Goal: Information Seeking & Learning: Learn about a topic

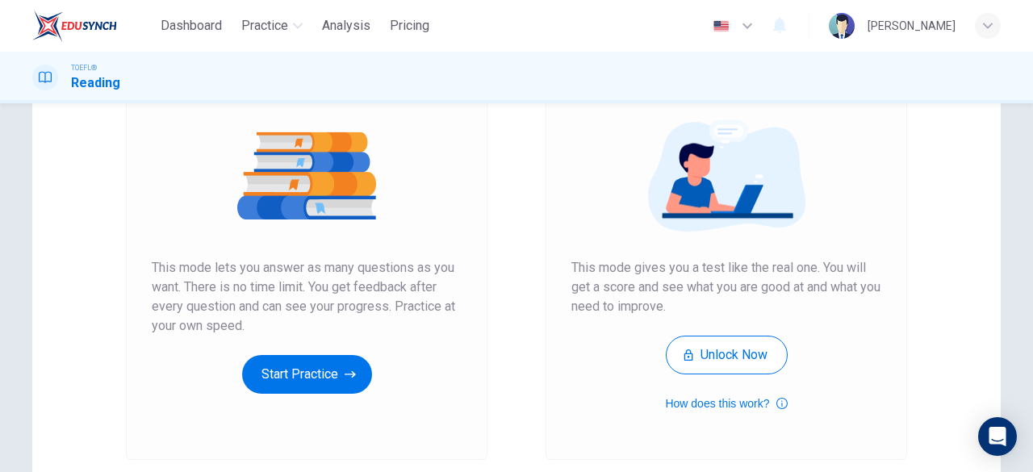
scroll to position [173, 0]
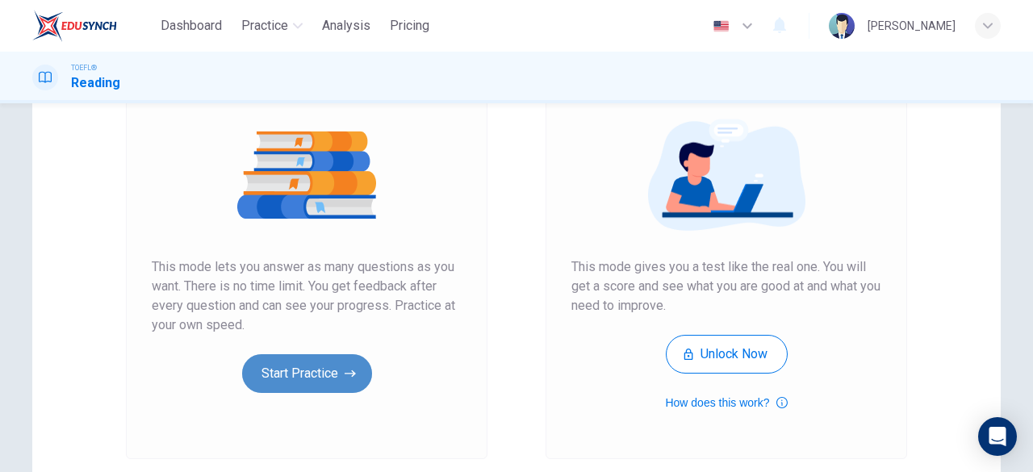
click at [286, 372] on button "Start Practice" at bounding box center [307, 373] width 130 height 39
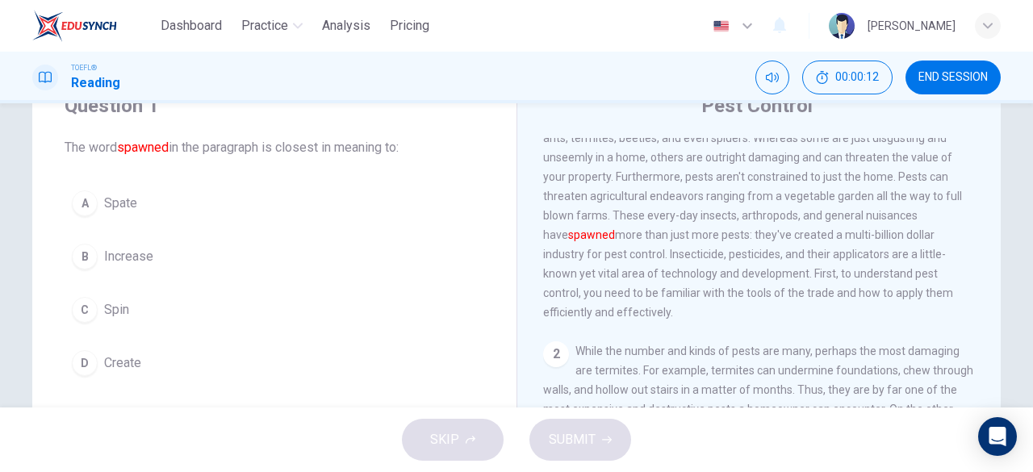
scroll to position [68, 0]
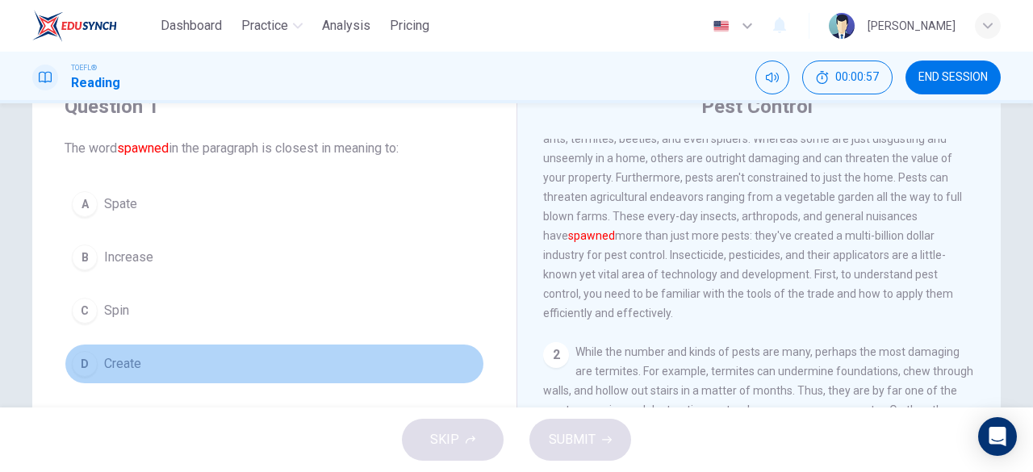
click at [104, 366] on span "Create" at bounding box center [122, 363] width 37 height 19
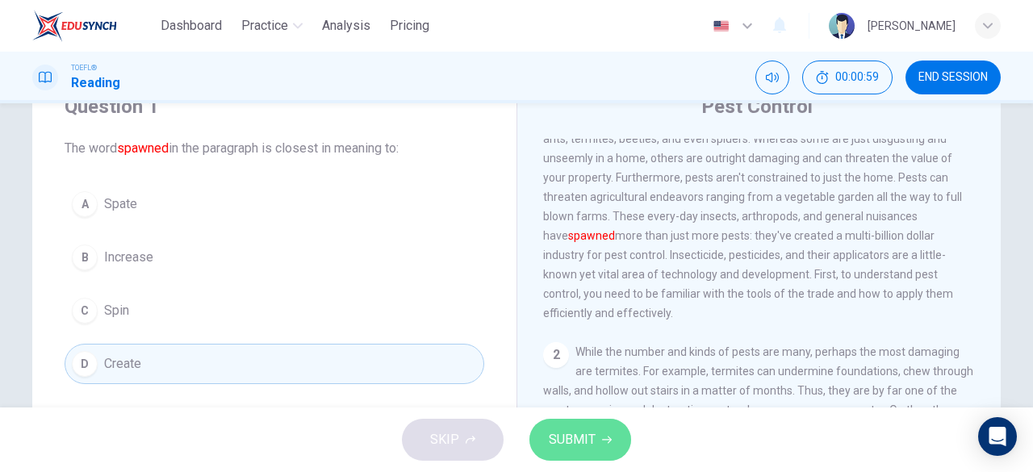
click at [570, 444] on span "SUBMIT" at bounding box center [572, 439] width 47 height 23
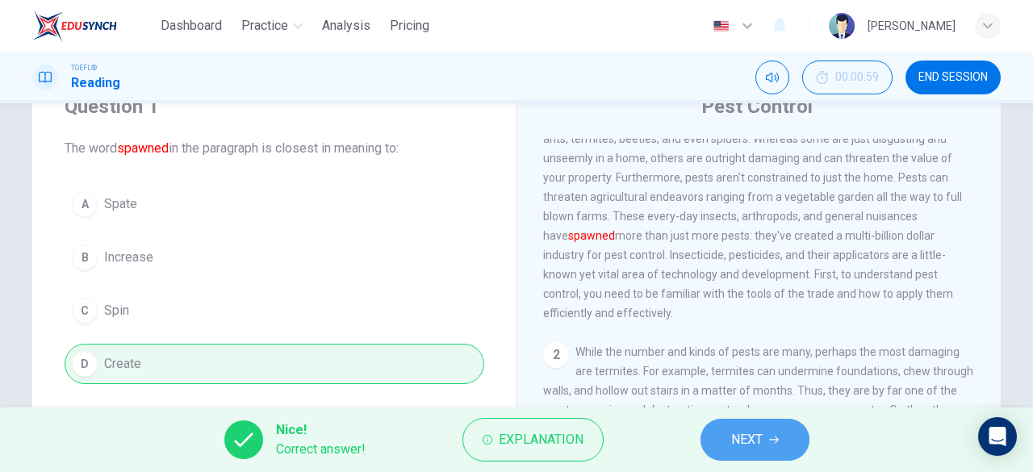
click at [754, 437] on span "NEXT" at bounding box center [746, 439] width 31 height 23
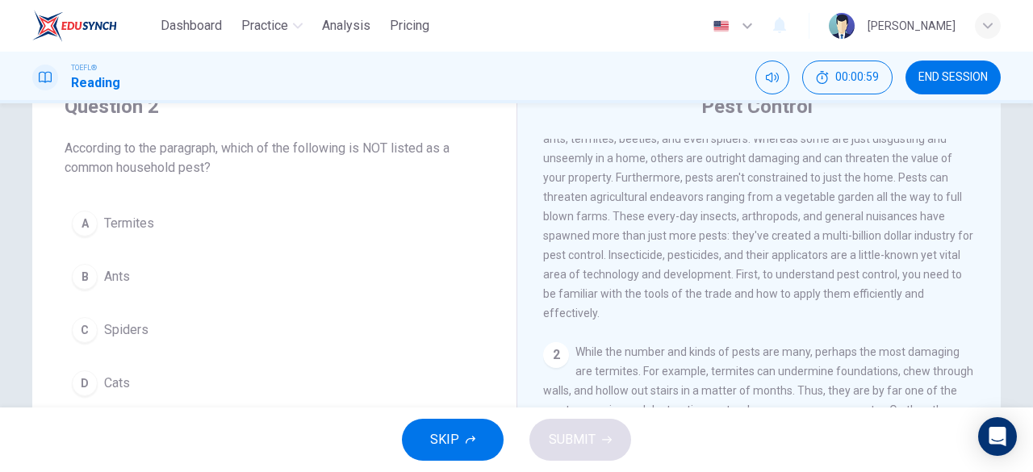
scroll to position [0, 0]
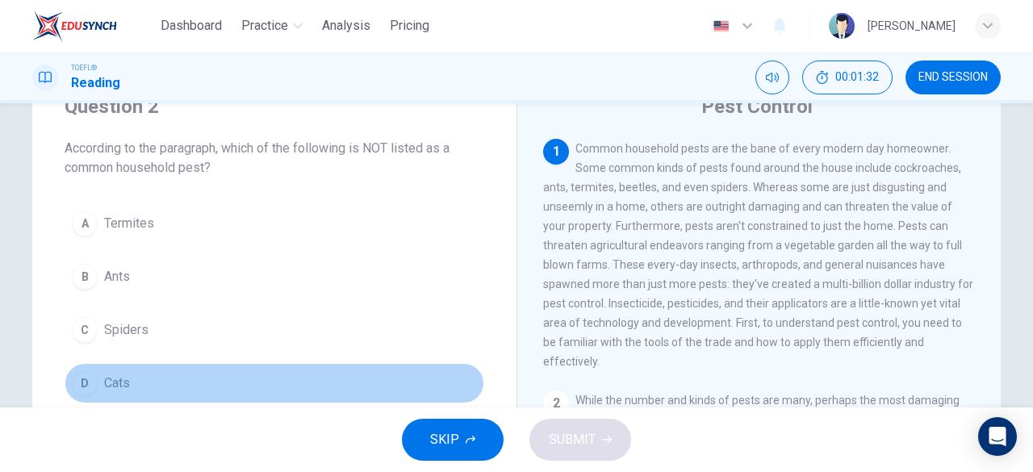
click at [110, 378] on span "Cats" at bounding box center [117, 383] width 26 height 19
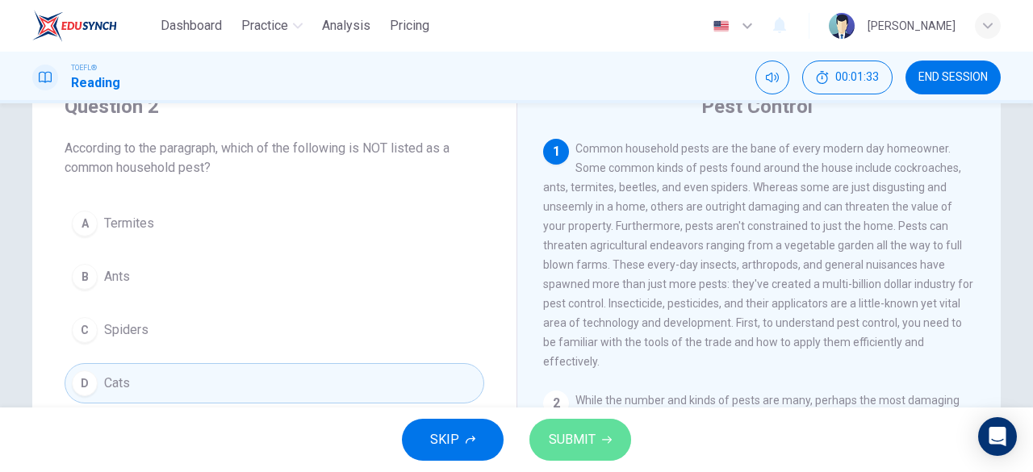
click at [594, 441] on span "SUBMIT" at bounding box center [572, 439] width 47 height 23
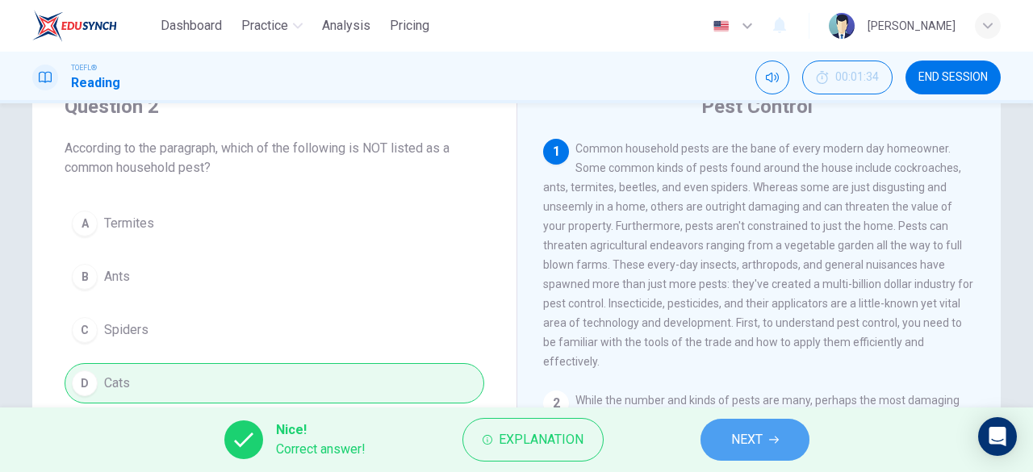
click at [755, 432] on span "NEXT" at bounding box center [746, 439] width 31 height 23
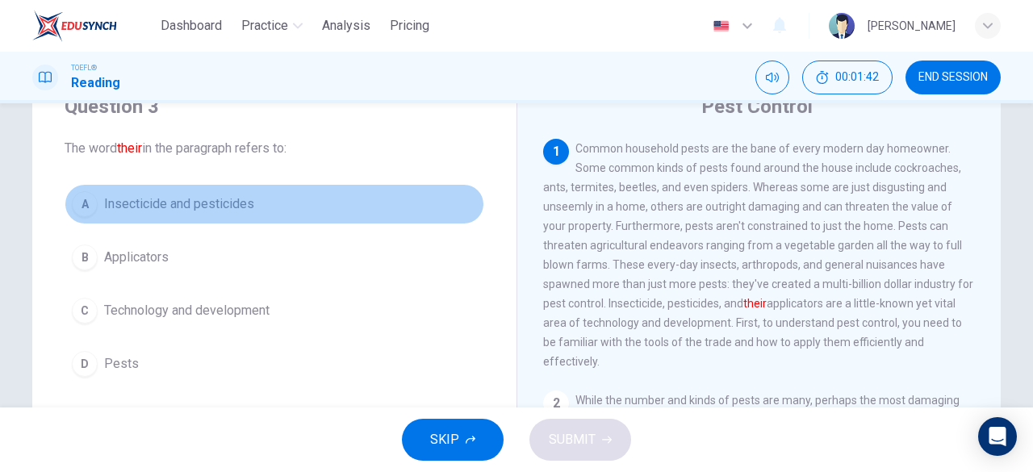
click at [186, 207] on span "Insecticide and pesticides" at bounding box center [179, 203] width 150 height 19
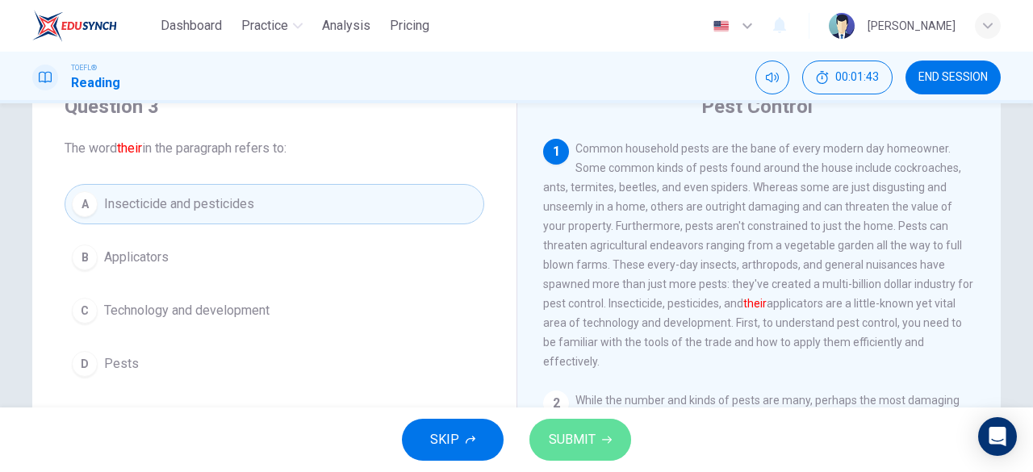
click at [573, 453] on button "SUBMIT" at bounding box center [580, 440] width 102 height 42
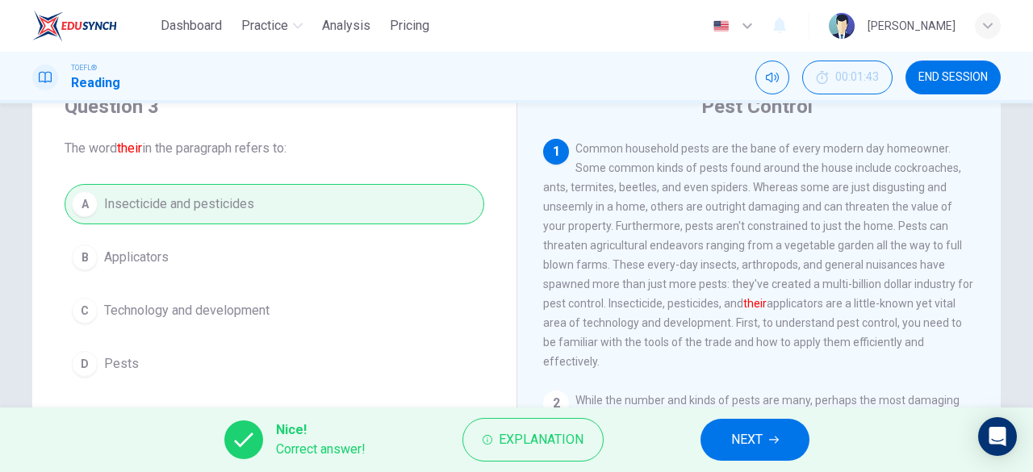
click at [756, 442] on span "NEXT" at bounding box center [746, 439] width 31 height 23
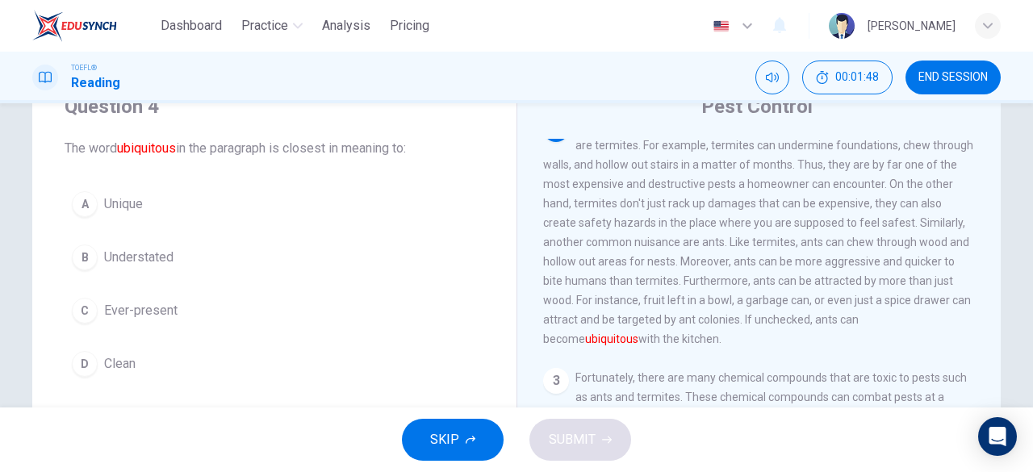
scroll to position [261, 0]
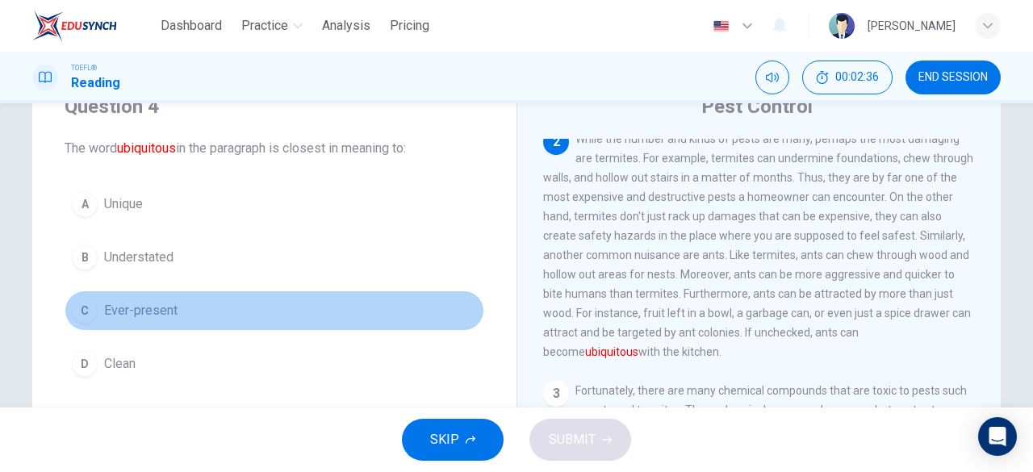
click at [119, 311] on span "Ever-present" at bounding box center [140, 310] width 73 height 19
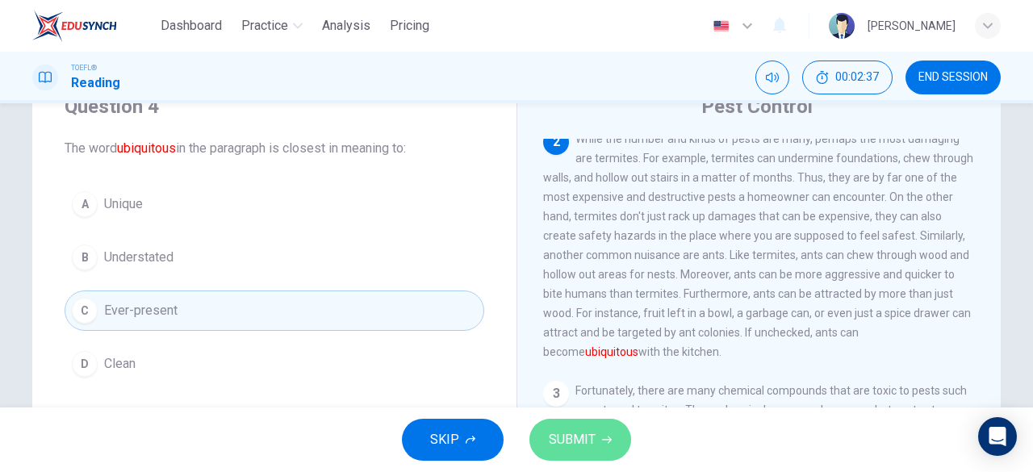
click at [568, 445] on span "SUBMIT" at bounding box center [572, 439] width 47 height 23
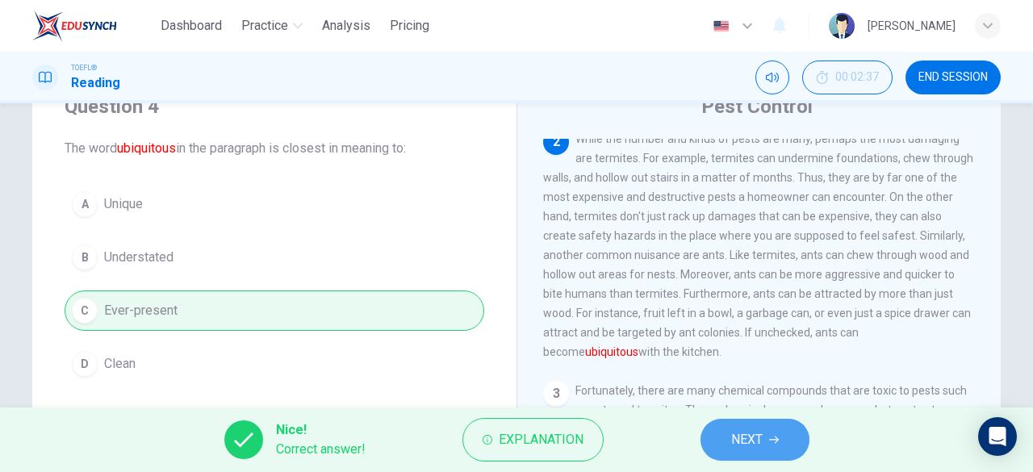
click at [768, 445] on button "NEXT" at bounding box center [754, 440] width 109 height 42
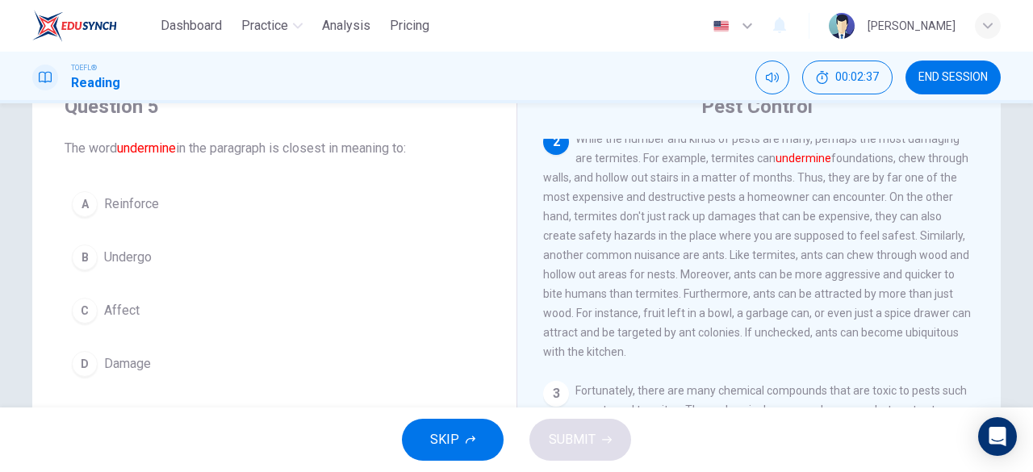
scroll to position [238, 0]
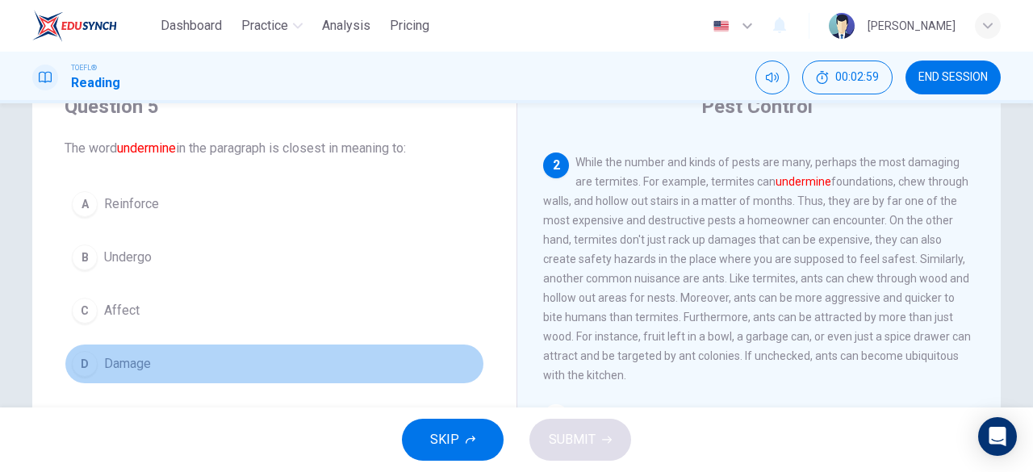
click at [100, 344] on button "D Damage" at bounding box center [275, 364] width 420 height 40
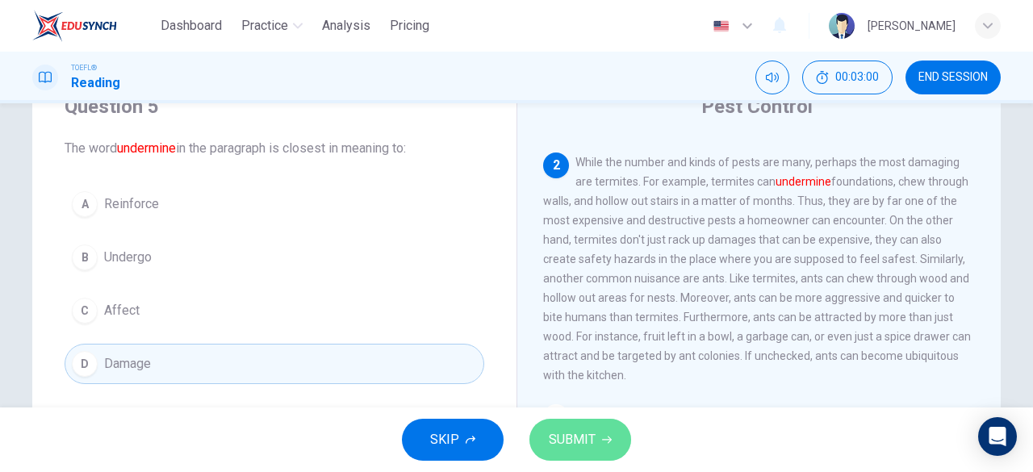
click at [568, 422] on button "SUBMIT" at bounding box center [580, 440] width 102 height 42
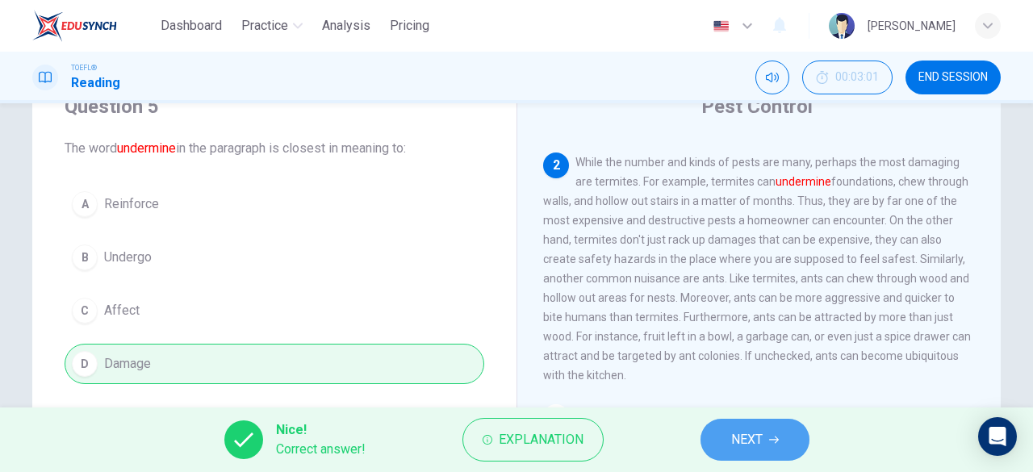
click at [762, 430] on span "NEXT" at bounding box center [746, 439] width 31 height 23
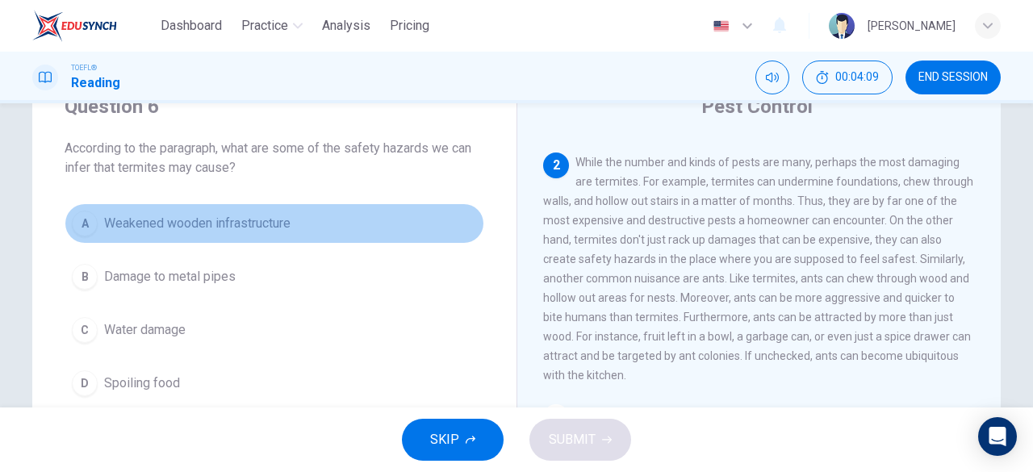
click at [234, 227] on span "Weakened wooden infrastructure" at bounding box center [197, 223] width 186 height 19
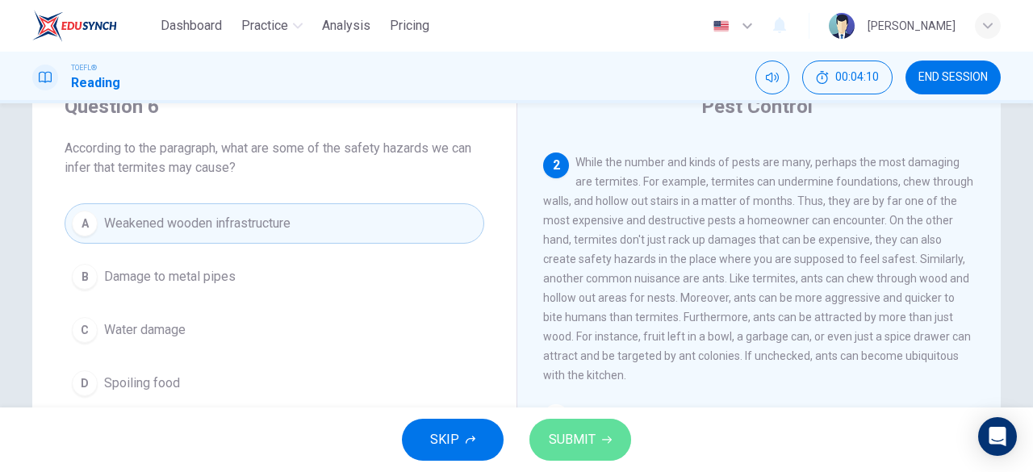
click at [570, 433] on span "SUBMIT" at bounding box center [572, 439] width 47 height 23
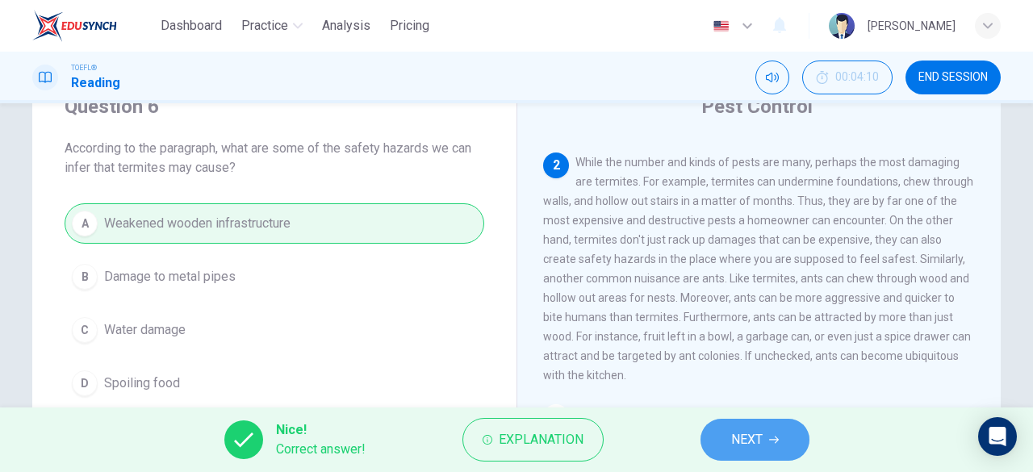
click at [761, 445] on span "NEXT" at bounding box center [746, 439] width 31 height 23
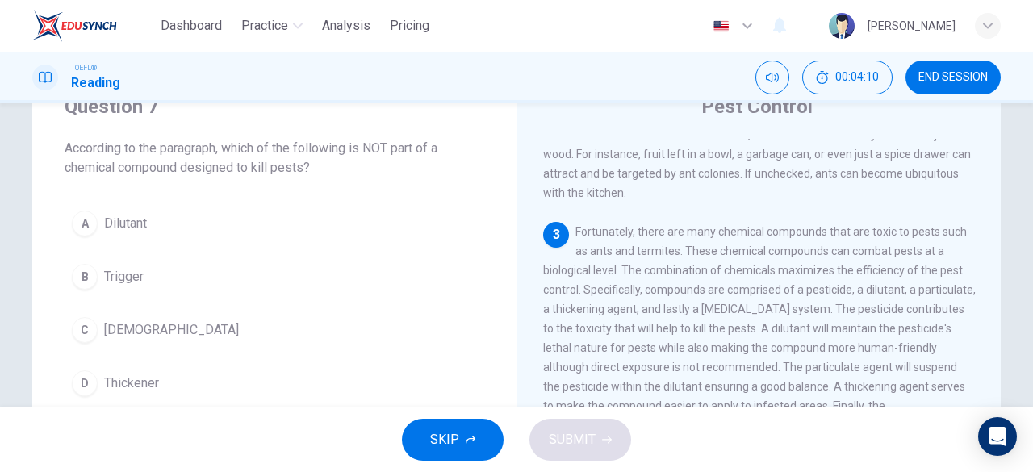
scroll to position [432, 0]
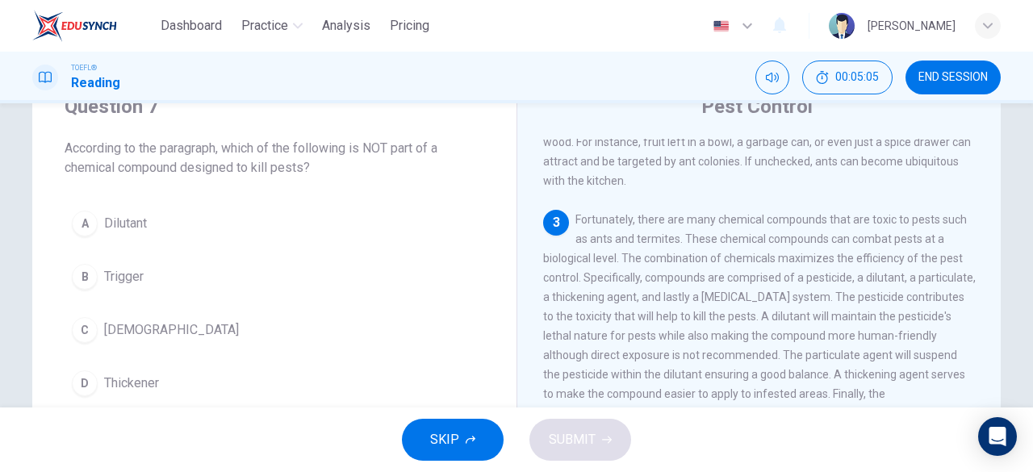
click at [110, 278] on span "Trigger" at bounding box center [124, 276] width 40 height 19
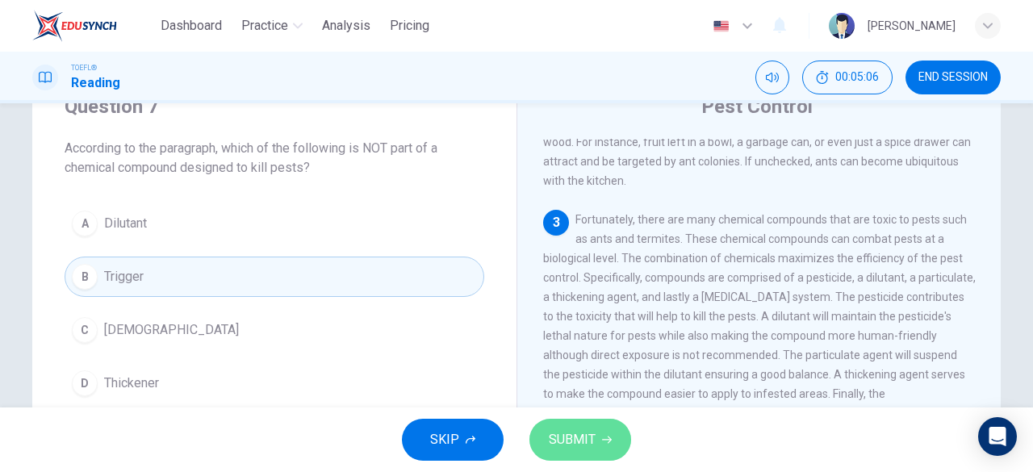
click at [560, 437] on span "SUBMIT" at bounding box center [572, 439] width 47 height 23
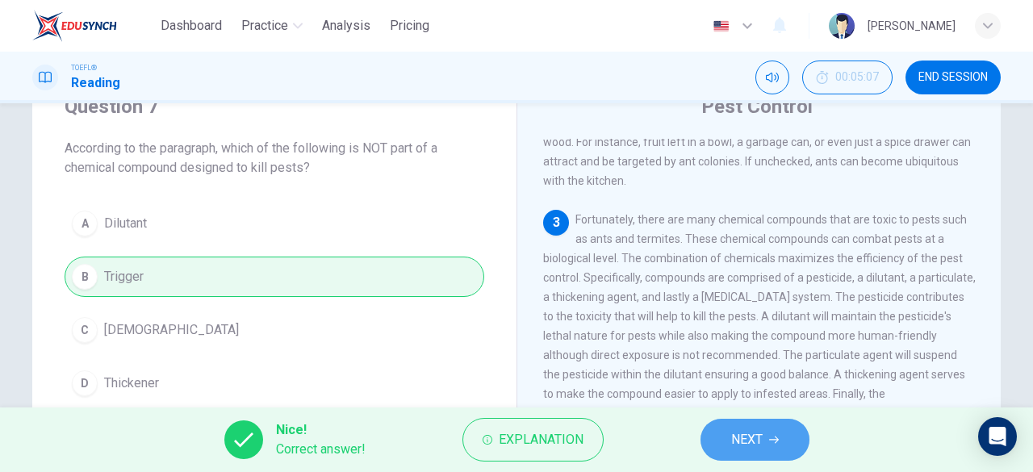
click at [750, 437] on span "NEXT" at bounding box center [746, 439] width 31 height 23
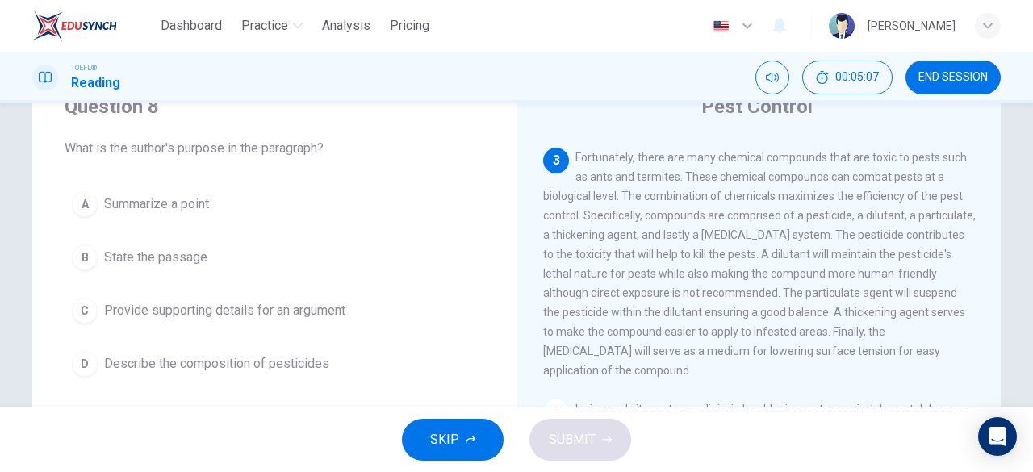
scroll to position [496, 0]
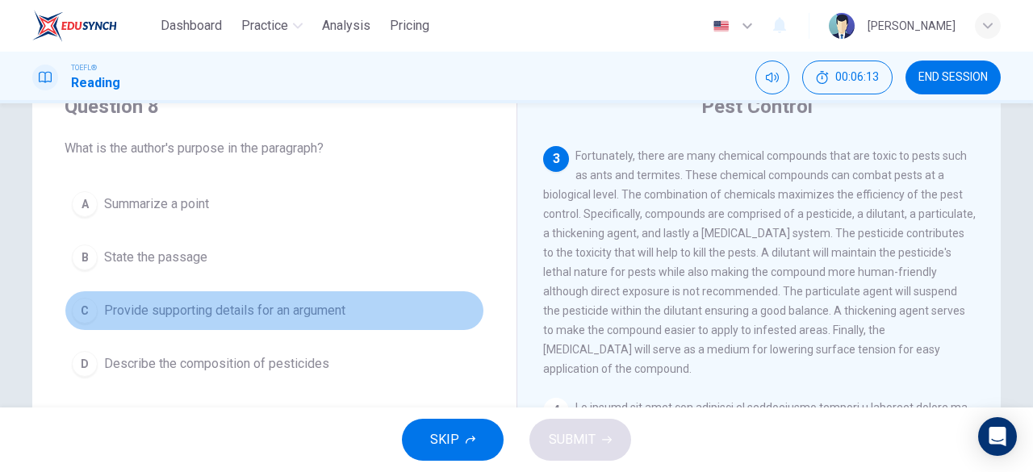
click at [293, 307] on span "Provide supporting details for an argument" at bounding box center [224, 310] width 241 height 19
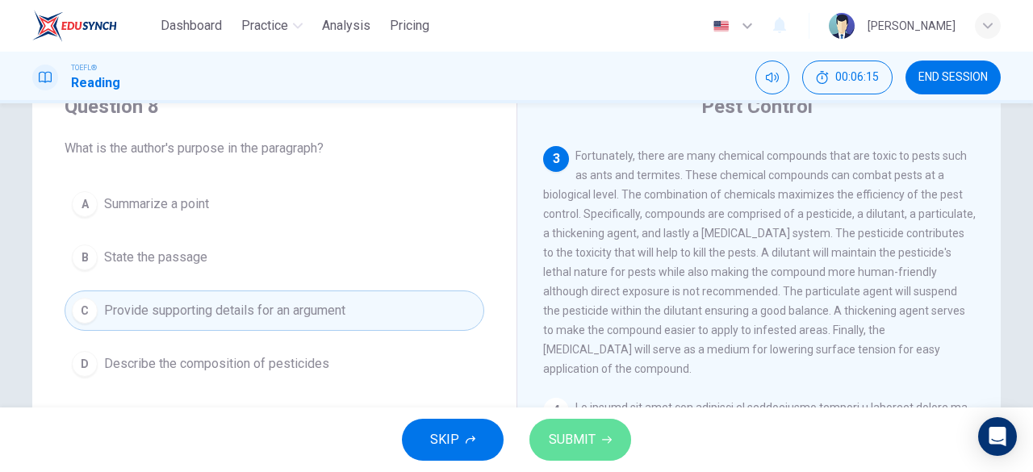
click at [570, 434] on span "SUBMIT" at bounding box center [572, 439] width 47 height 23
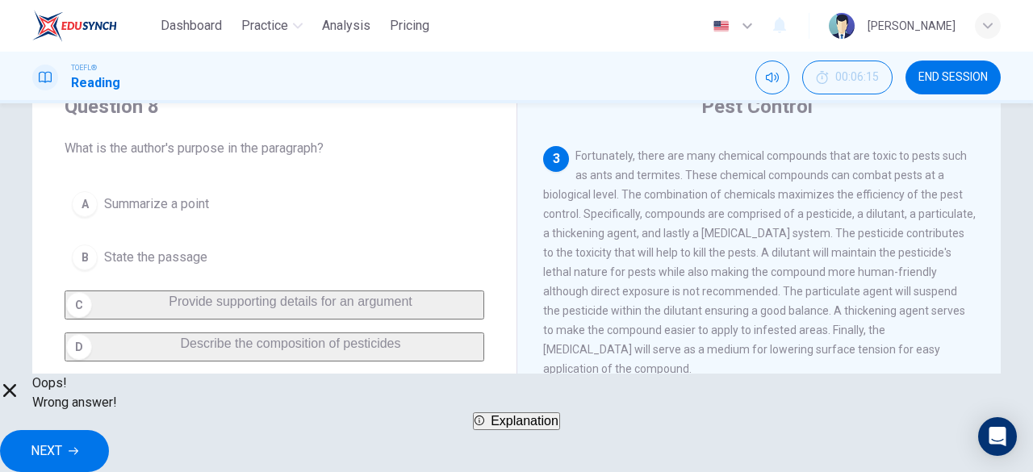
click at [62, 440] on span "NEXT" at bounding box center [46, 451] width 31 height 23
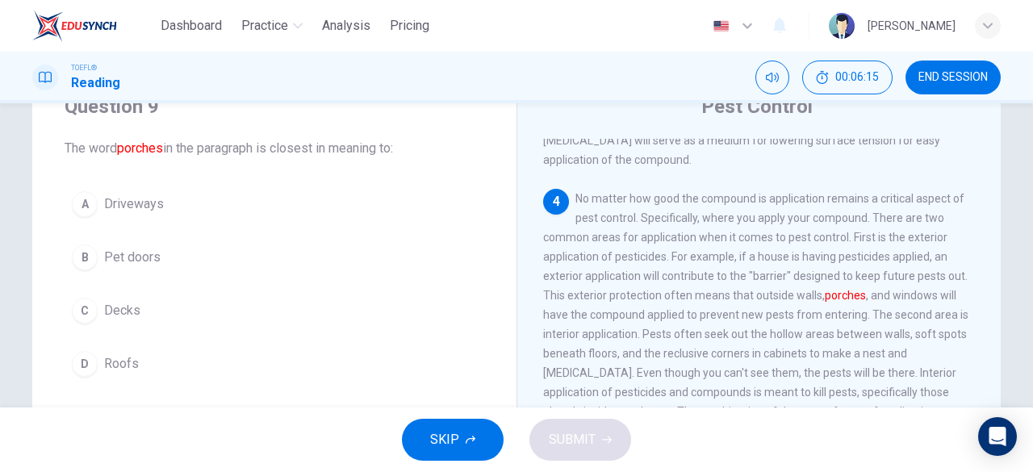
scroll to position [711, 0]
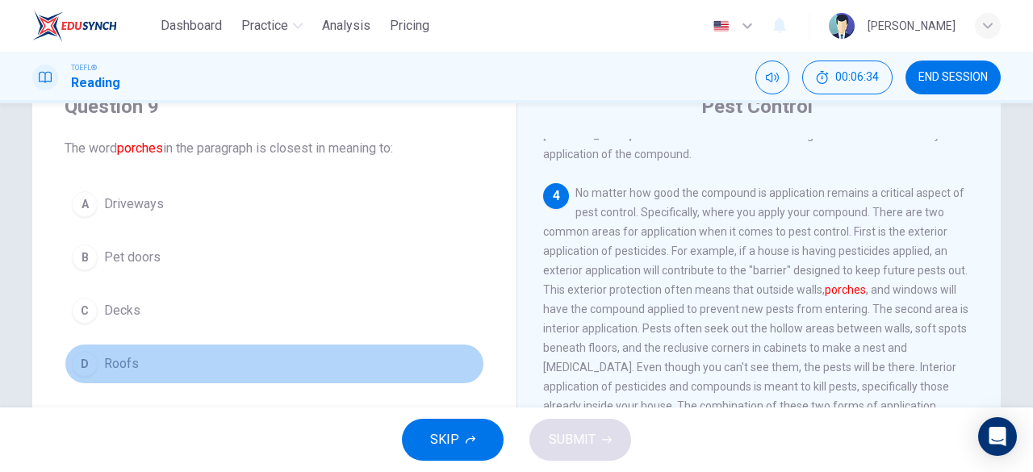
click at [117, 356] on span "Roofs" at bounding box center [121, 363] width 35 height 19
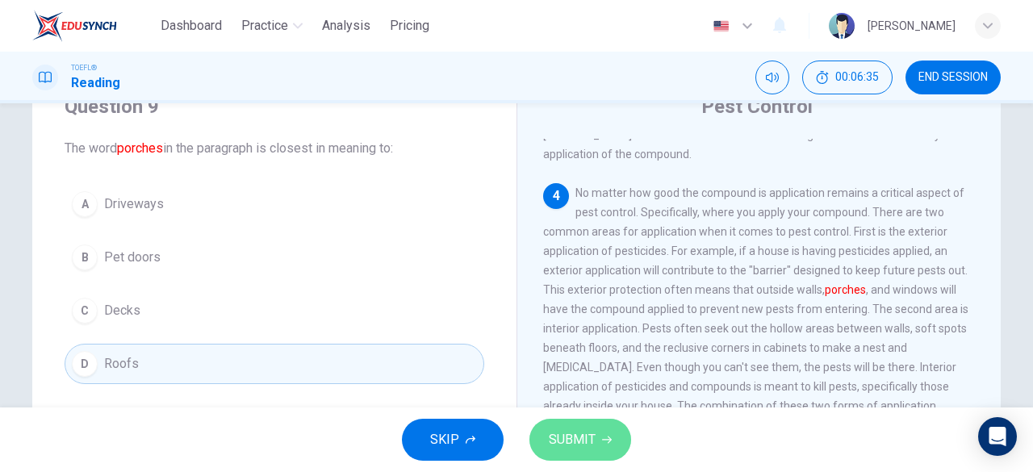
click at [571, 444] on span "SUBMIT" at bounding box center [572, 439] width 47 height 23
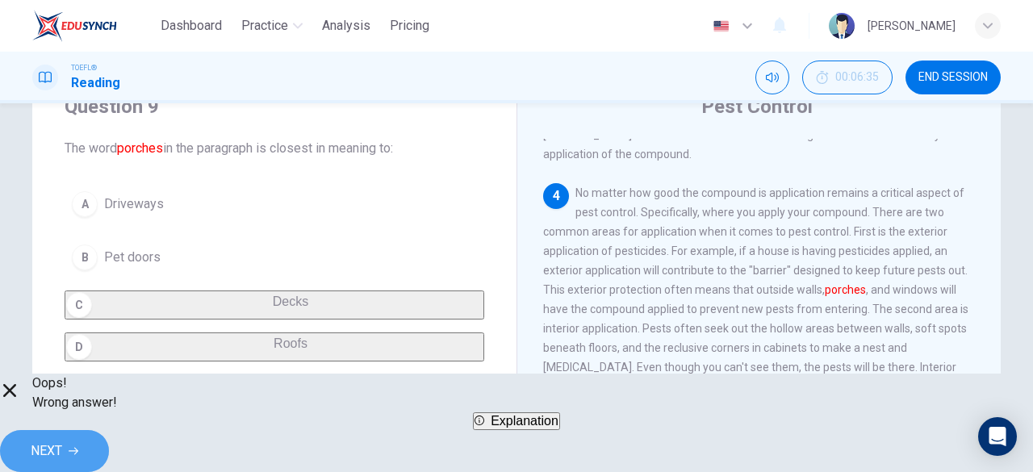
click at [62, 449] on span "NEXT" at bounding box center [46, 451] width 31 height 23
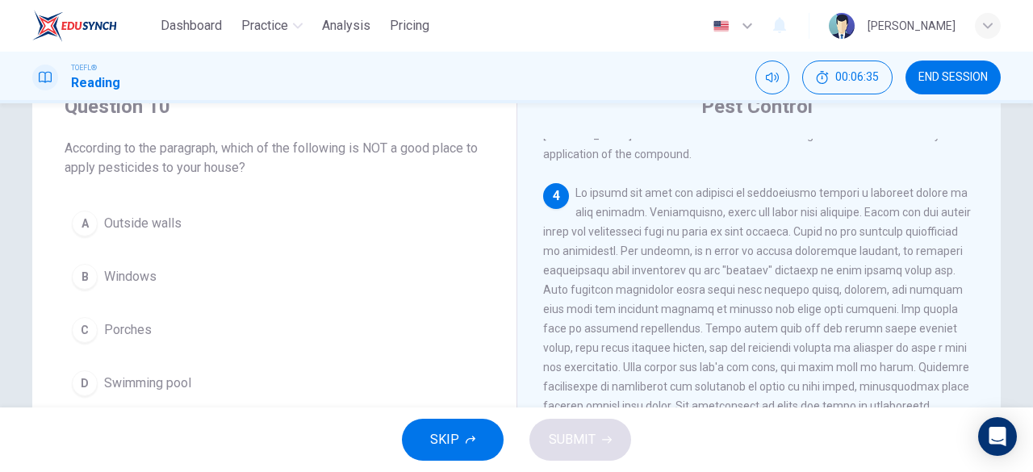
scroll to position [754, 0]
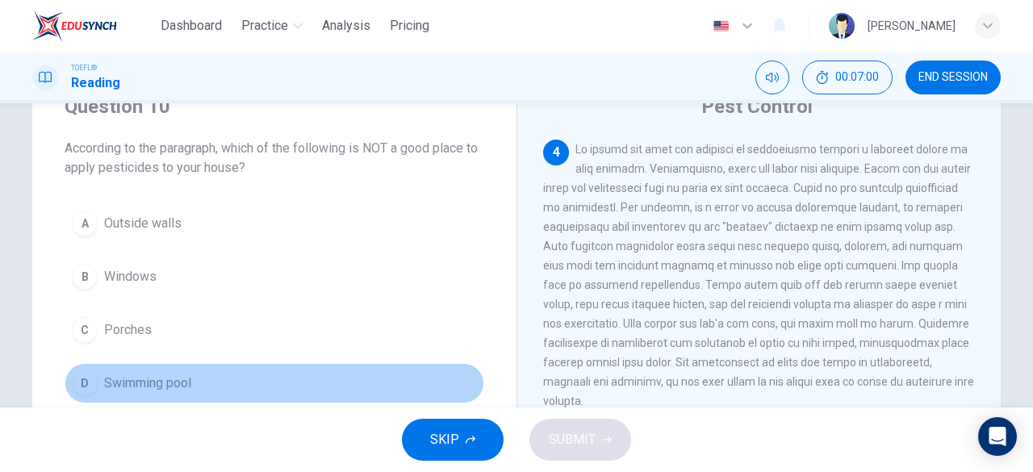
click at [111, 383] on span "Swimming pool" at bounding box center [147, 383] width 87 height 19
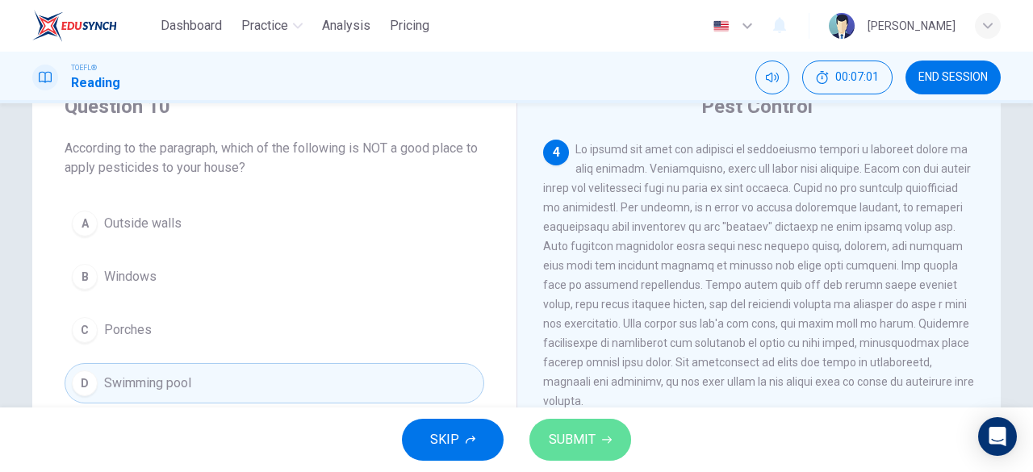
click at [604, 441] on icon "button" at bounding box center [607, 440] width 10 height 10
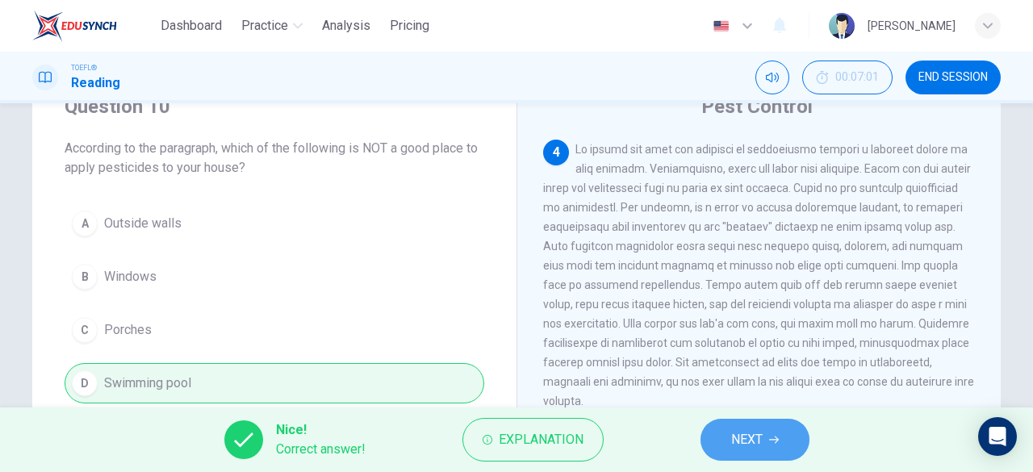
click at [768, 426] on button "NEXT" at bounding box center [754, 440] width 109 height 42
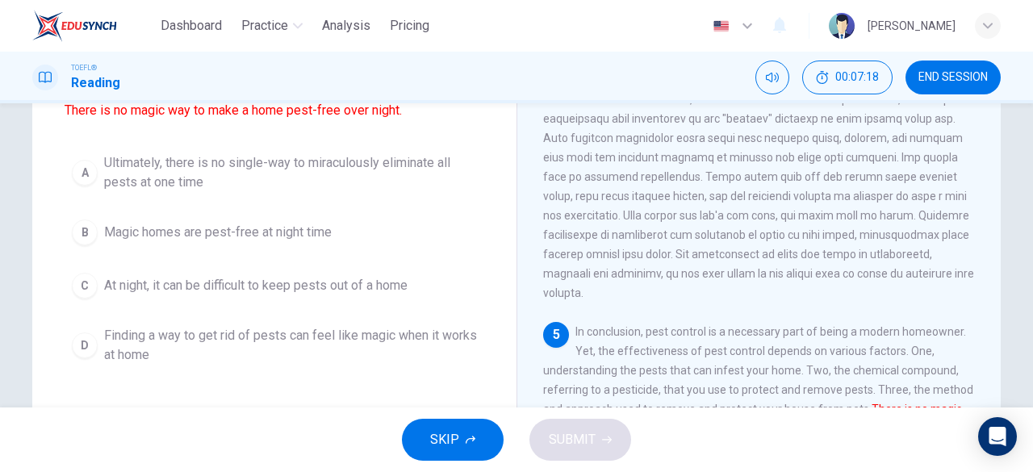
scroll to position [158, 0]
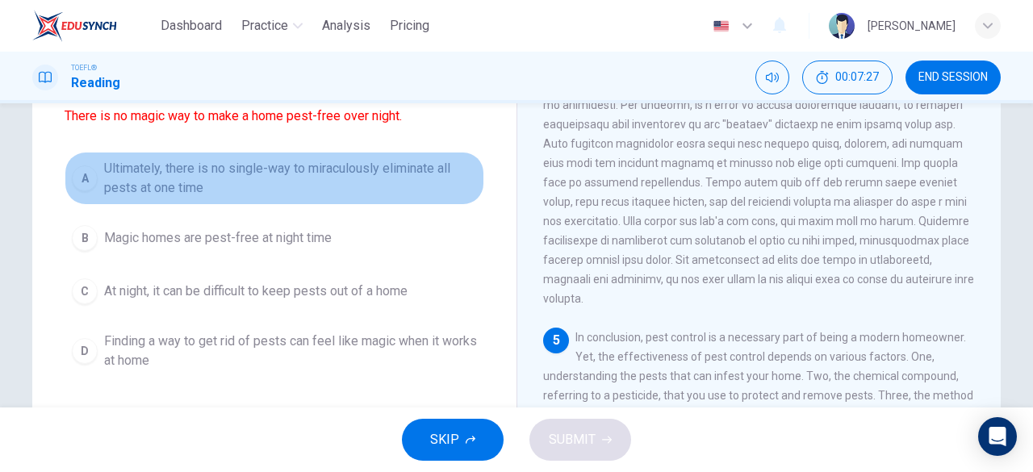
click at [143, 176] on span "Ultimately, there is no single-way to miraculously eliminate all pests at one t…" at bounding box center [290, 178] width 373 height 39
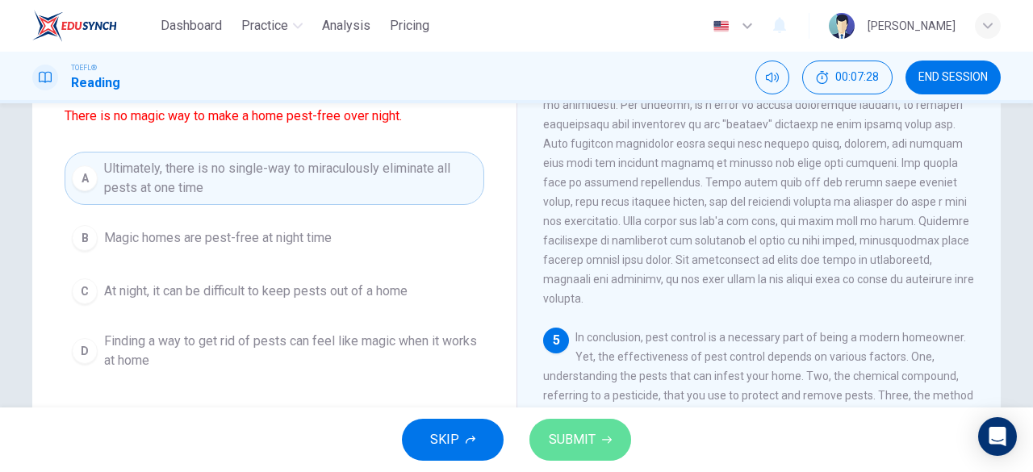
click at [575, 445] on span "SUBMIT" at bounding box center [572, 439] width 47 height 23
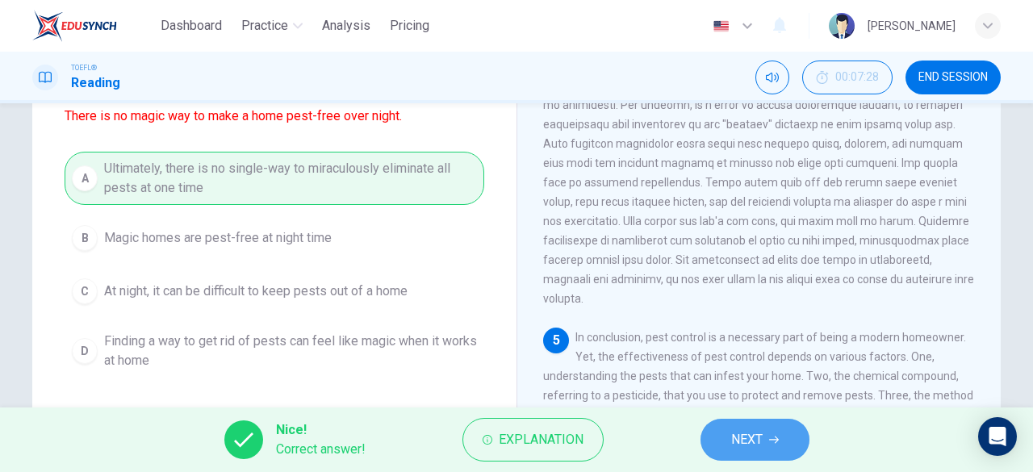
click at [754, 430] on span "NEXT" at bounding box center [746, 439] width 31 height 23
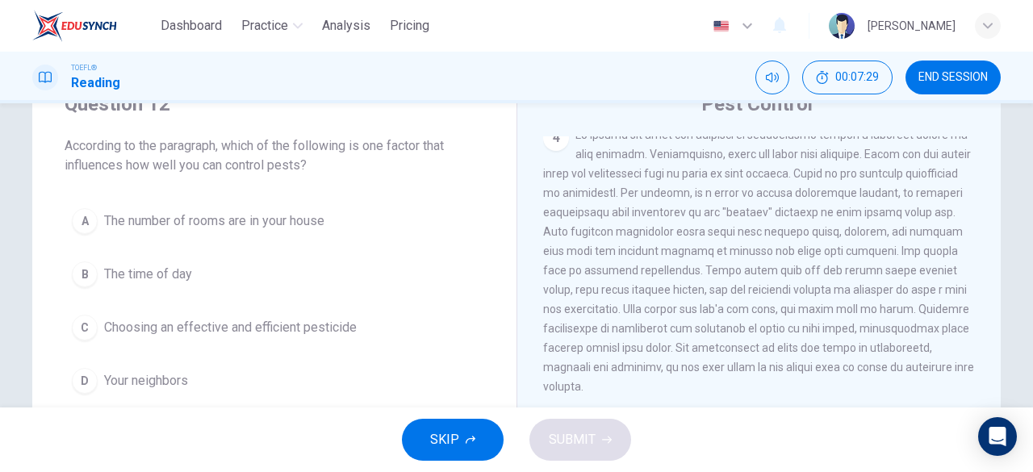
scroll to position [60, 0]
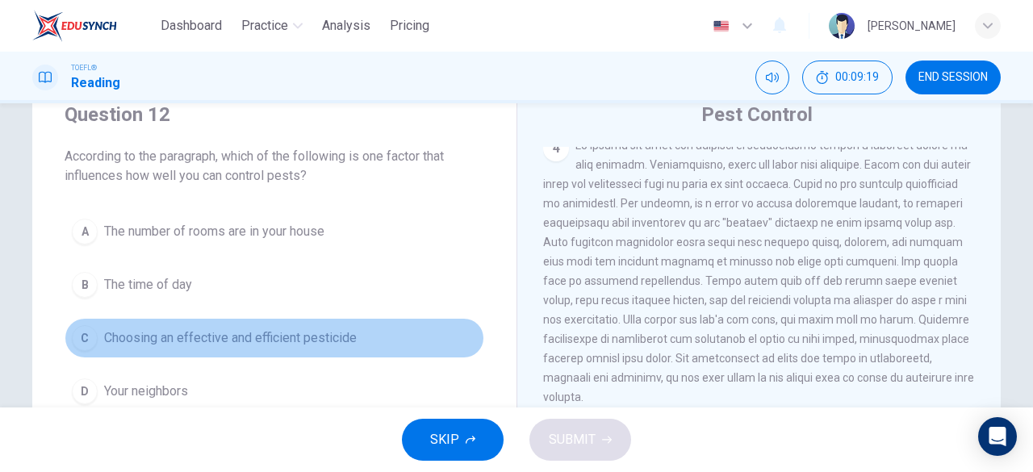
click at [254, 328] on span "Choosing an effective and efficient pesticide" at bounding box center [230, 337] width 253 height 19
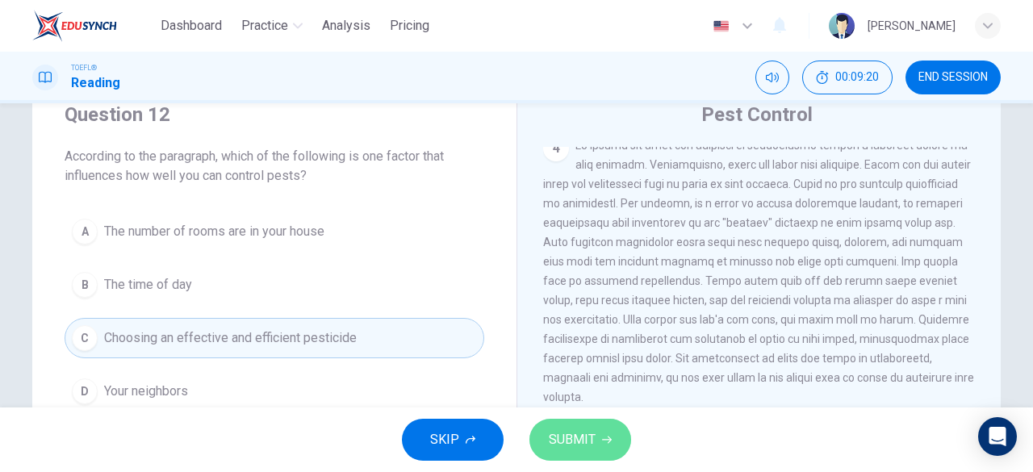
click at [600, 445] on button "SUBMIT" at bounding box center [580, 440] width 102 height 42
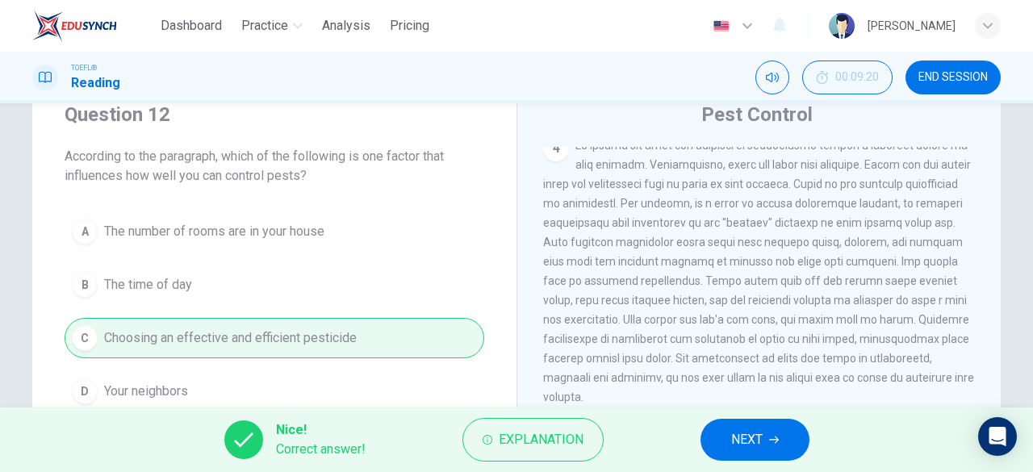
click at [775, 428] on button "NEXT" at bounding box center [754, 440] width 109 height 42
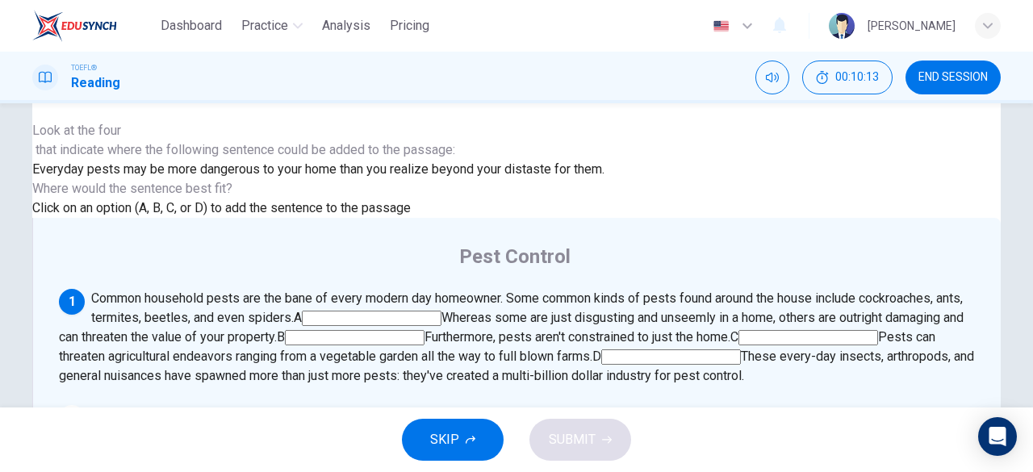
click at [675, 349] on input at bounding box center [671, 356] width 140 height 15
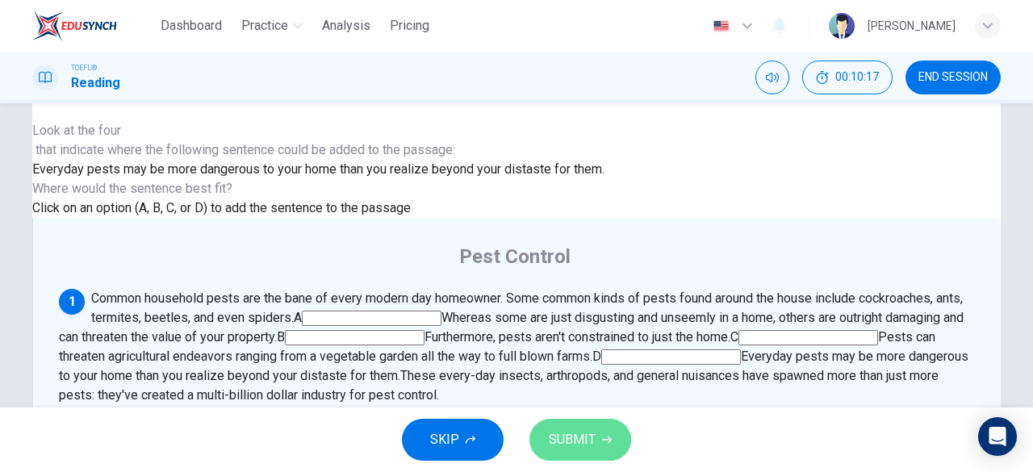
click at [583, 442] on span "SUBMIT" at bounding box center [572, 439] width 47 height 23
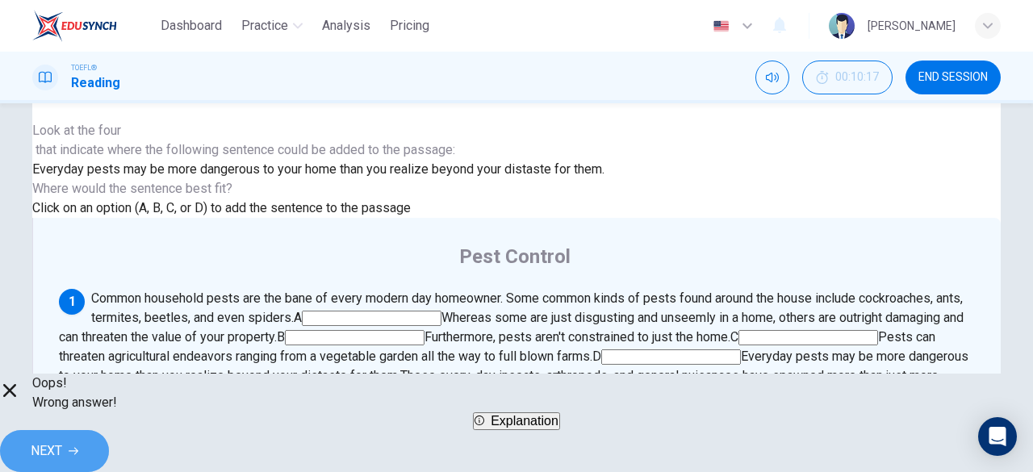
click at [109, 430] on button "NEXT" at bounding box center [54, 451] width 109 height 42
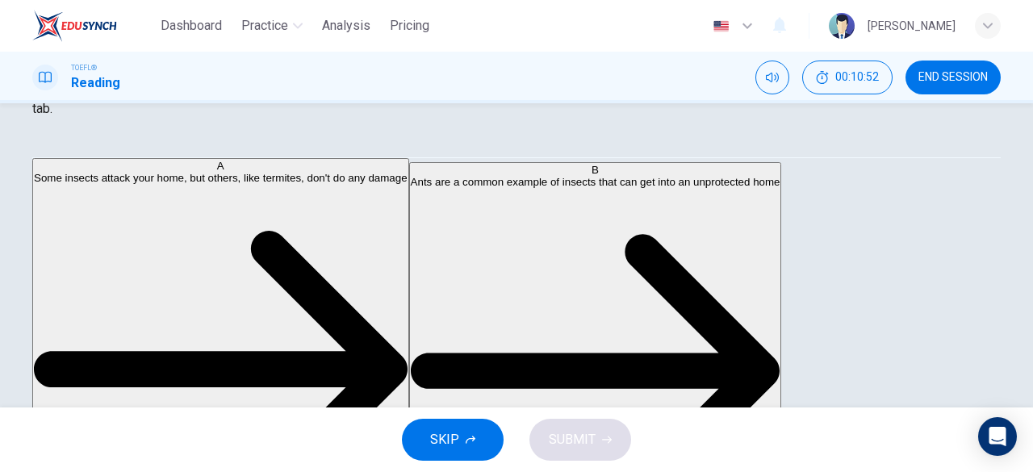
scroll to position [34, 0]
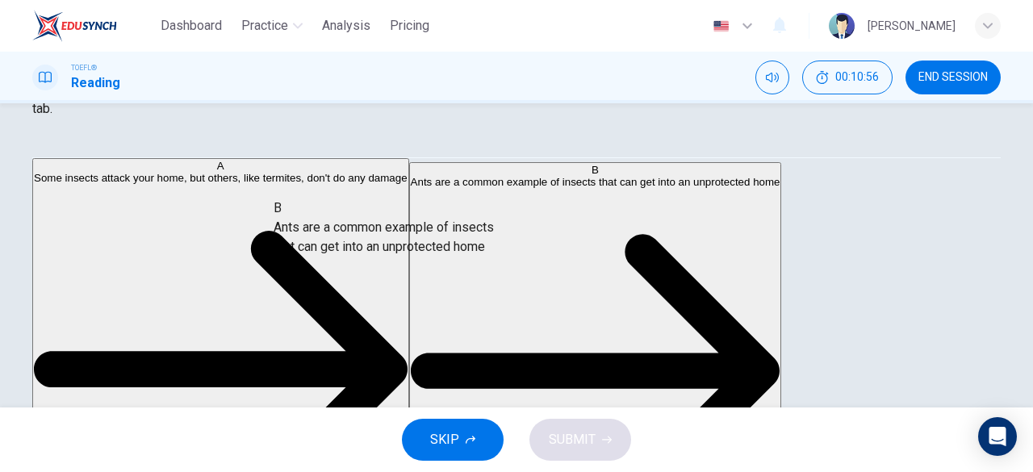
drag, startPoint x: 188, startPoint y: 267, endPoint x: 405, endPoint y: 257, distance: 217.3
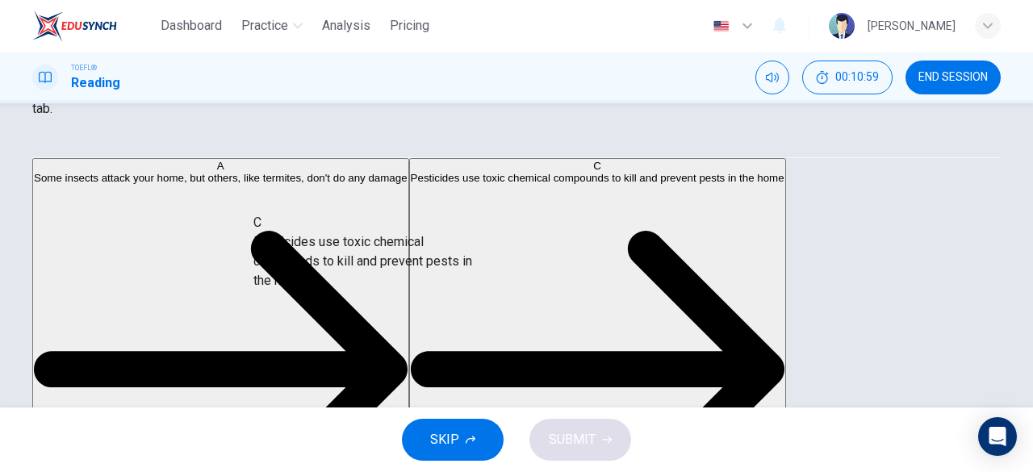
drag, startPoint x: 210, startPoint y: 253, endPoint x: 472, endPoint y: 270, distance: 262.8
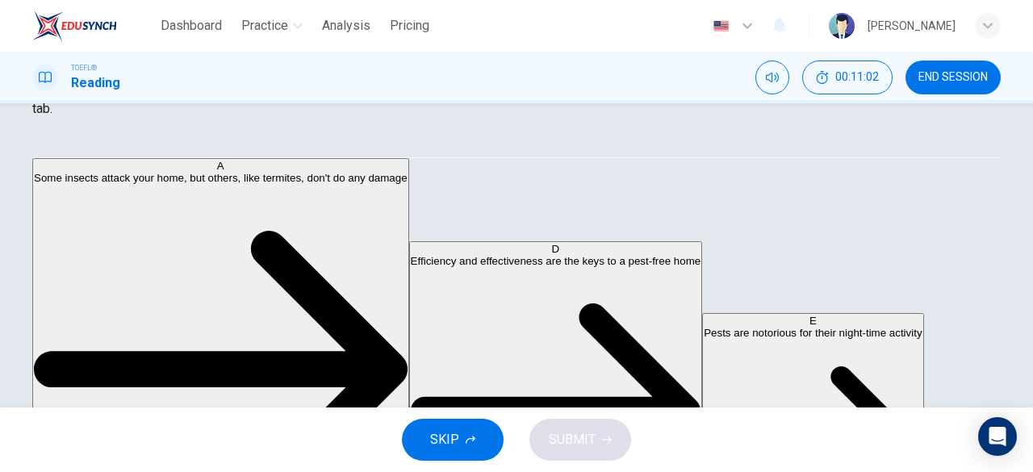
scroll to position [68, 0]
drag, startPoint x: 178, startPoint y: 366, endPoint x: 443, endPoint y: 348, distance: 266.1
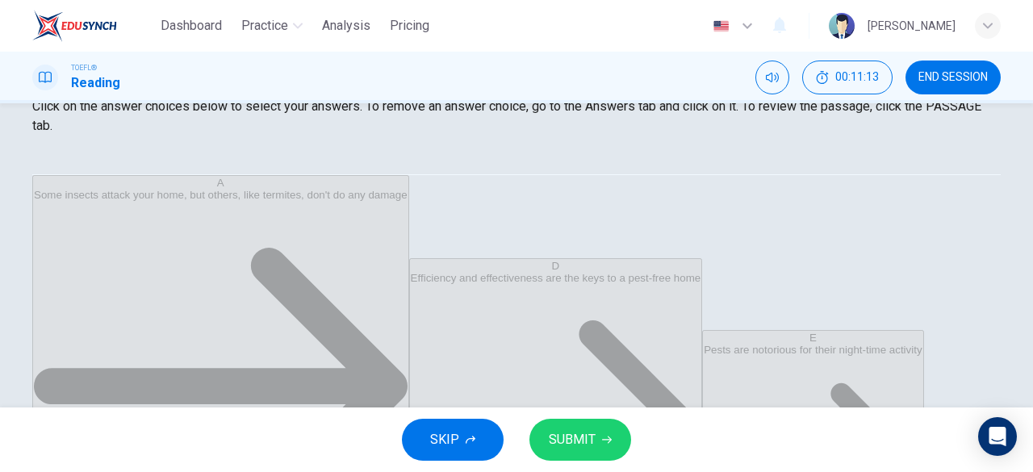
scroll to position [251, 0]
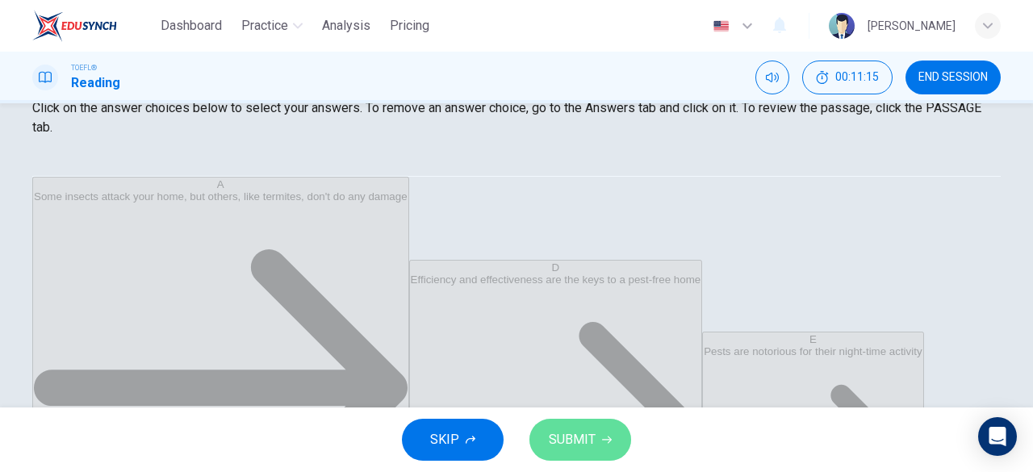
click at [564, 441] on span "SUBMIT" at bounding box center [572, 439] width 47 height 23
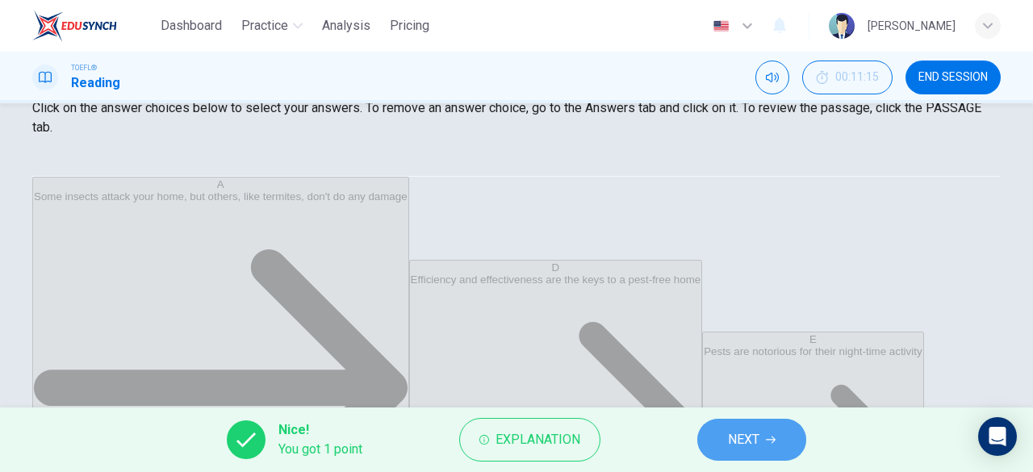
click at [746, 435] on span "NEXT" at bounding box center [743, 439] width 31 height 23
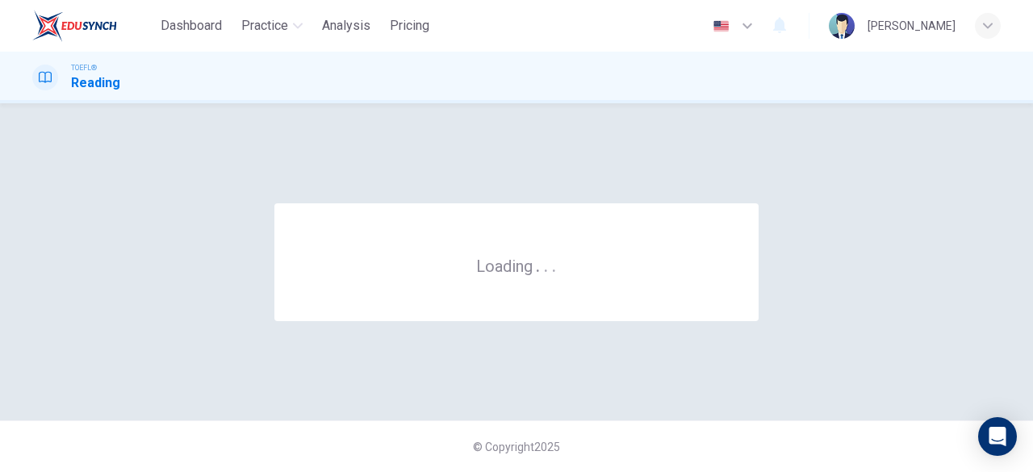
scroll to position [0, 0]
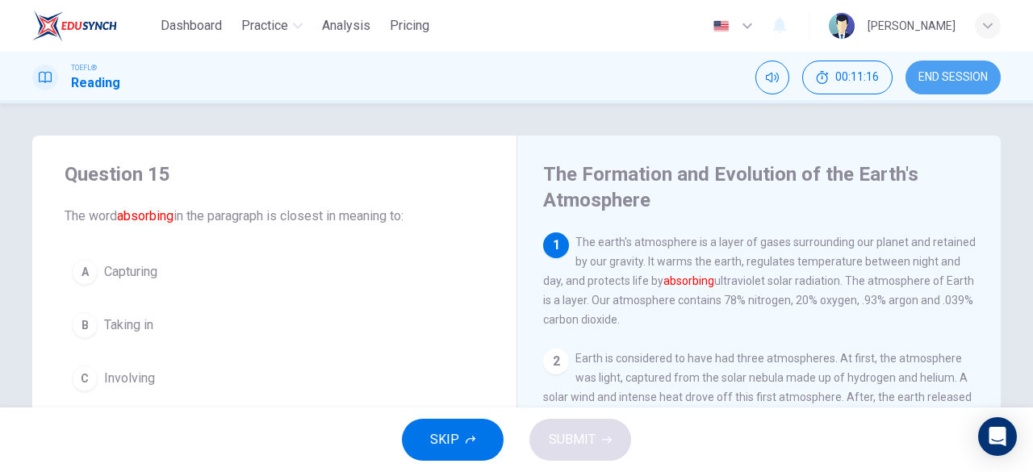
click at [946, 73] on span "END SESSION" at bounding box center [952, 77] width 69 height 13
